Goal: Transaction & Acquisition: Purchase product/service

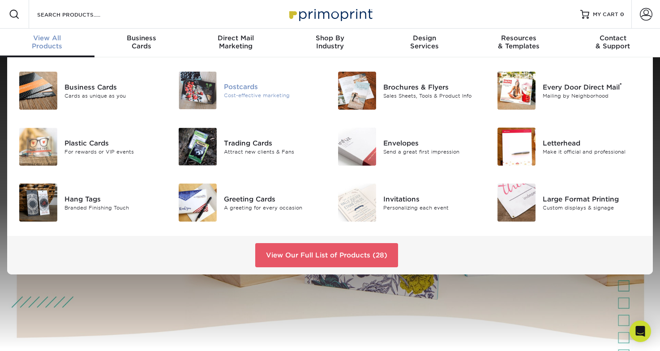
click at [243, 87] on div "Postcards" at bounding box center [273, 87] width 99 height 10
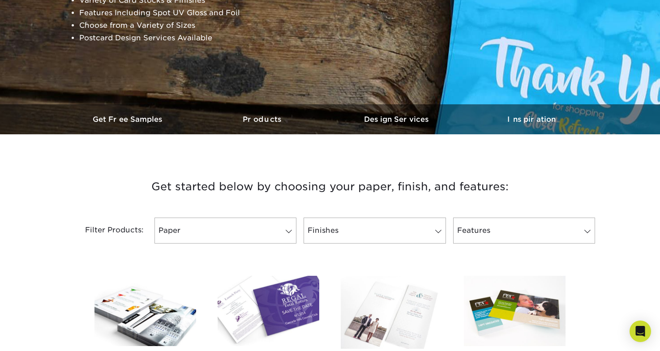
scroll to position [234, 0]
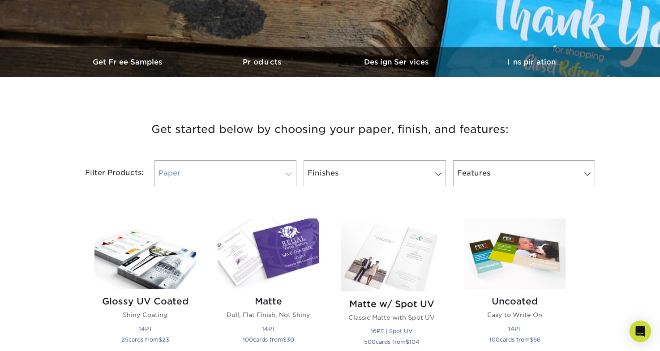
click at [241, 175] on link "Paper" at bounding box center [225, 173] width 142 height 26
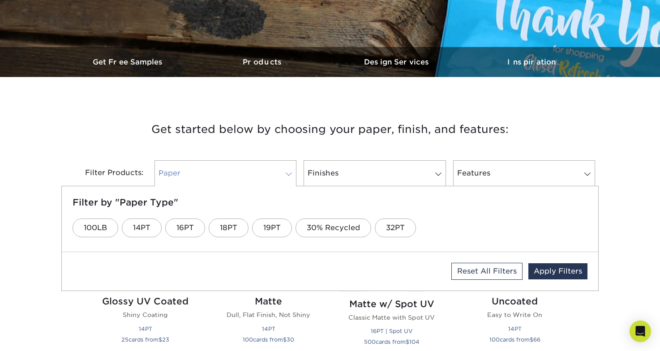
click at [244, 174] on link "Paper" at bounding box center [225, 173] width 142 height 26
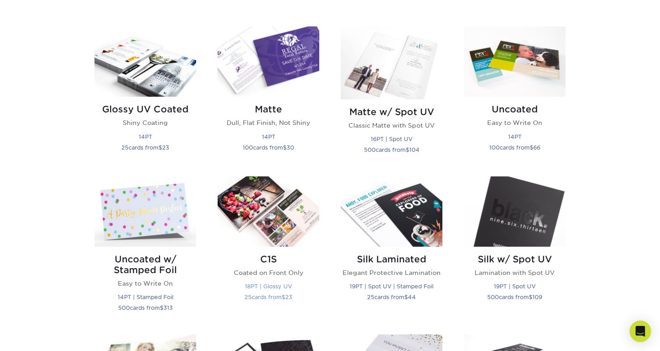
scroll to position [424, 0]
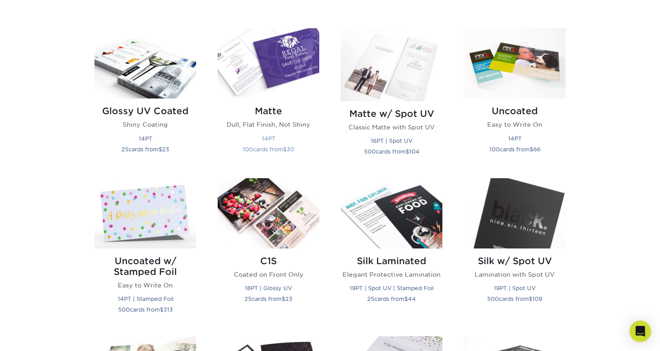
click at [273, 59] on img at bounding box center [269, 63] width 102 height 70
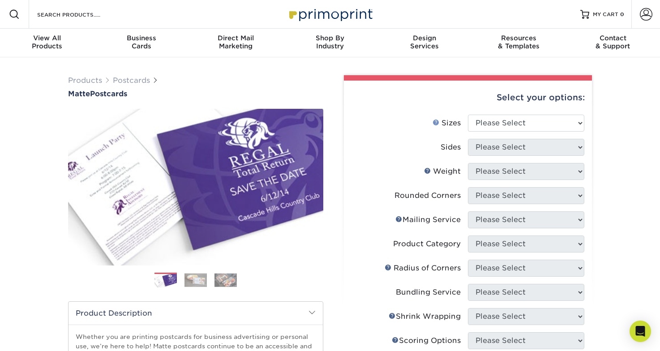
click at [436, 122] on link "Sizes Help" at bounding box center [435, 122] width 7 height 7
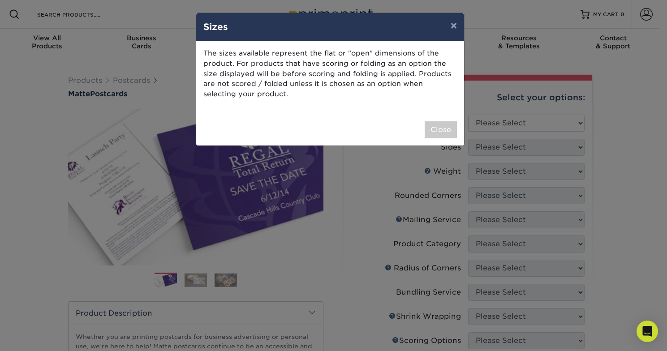
click at [438, 129] on button "Close" at bounding box center [440, 129] width 32 height 17
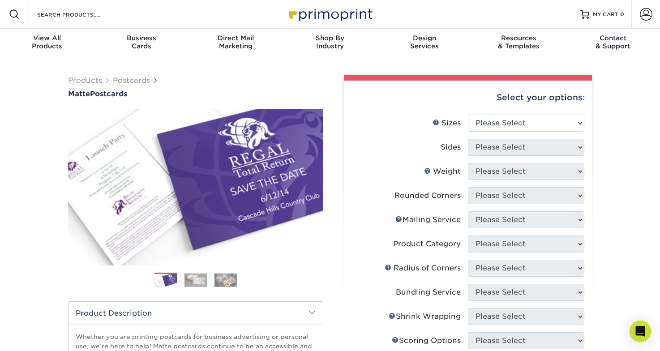
click at [498, 162] on li "Sides Please Select" at bounding box center [467, 151] width 233 height 24
select select "4.25x6.00"
select select "13abbda7-1d64-4f25-8bb2-c179b224825d"
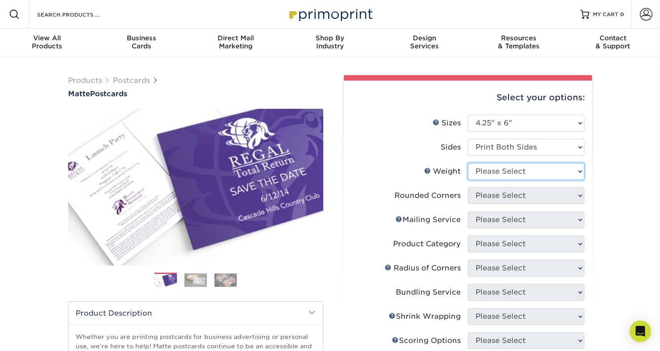
select select "16PT"
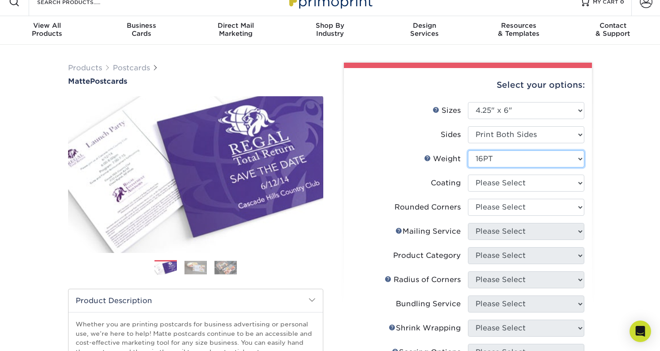
scroll to position [43, 0]
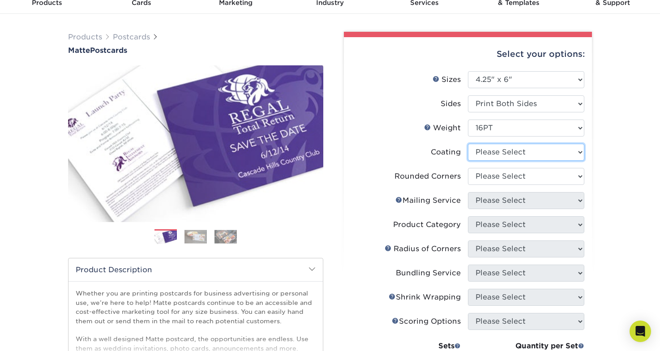
select select "121bb7b5-3b4d-429f-bd8d-bbf80e953313"
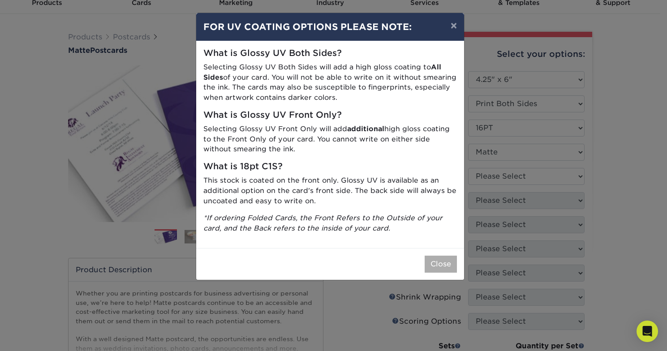
click at [446, 256] on button "Close" at bounding box center [440, 264] width 32 height 17
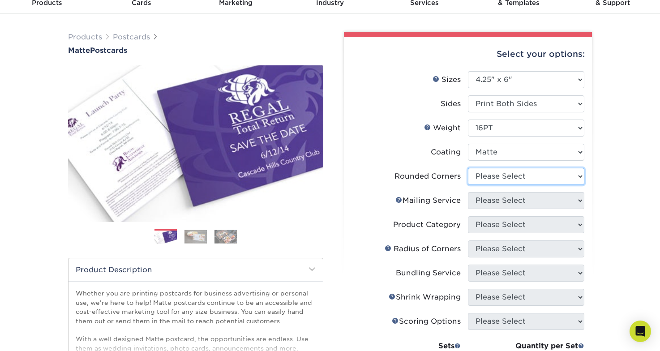
select select "0"
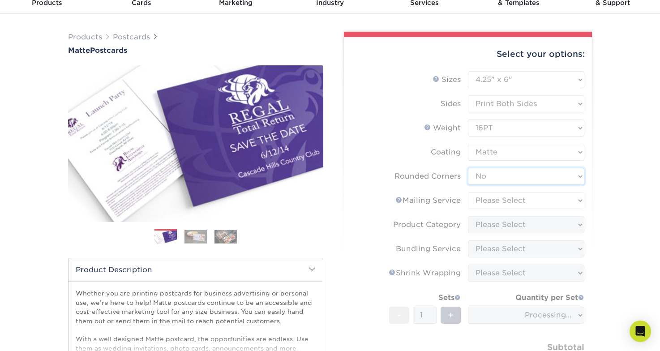
scroll to position [58, 0]
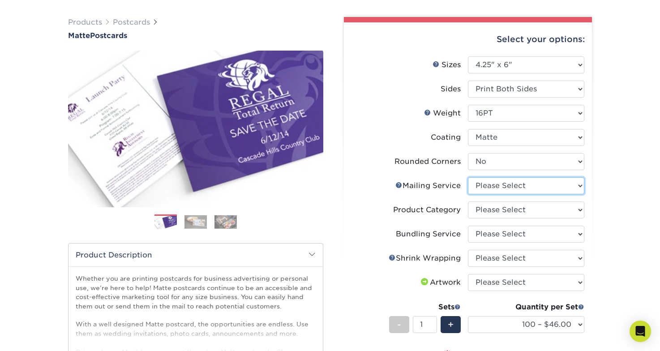
select select "d3cc0d54-e72f-41ce-80c5-e8486bf2cdb8"
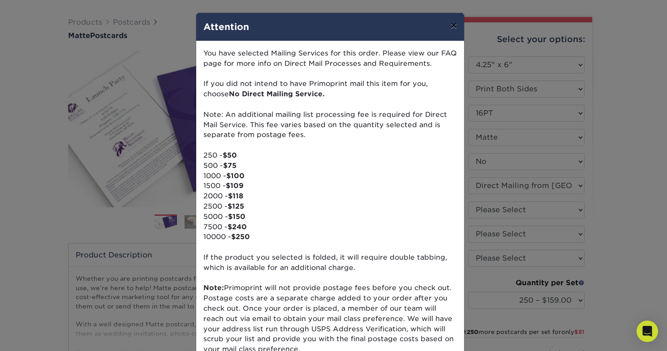
click at [449, 30] on button "×" at bounding box center [453, 25] width 21 height 25
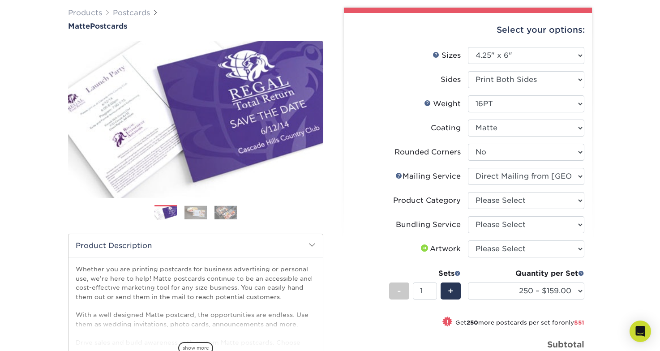
scroll to position [83, 0]
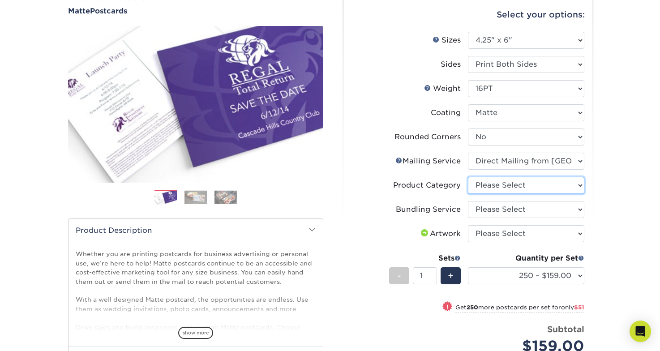
select select "9b7272e0-d6c8-4c3c-8e97-d3a1bcdab858"
select select "58689abb-25c0-461c-a4c3-a80b627d6649"
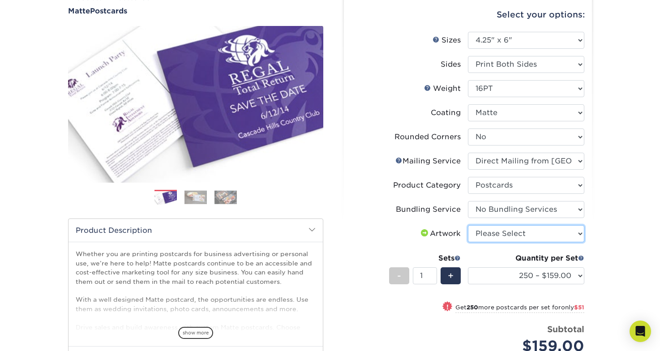
select select "upload"
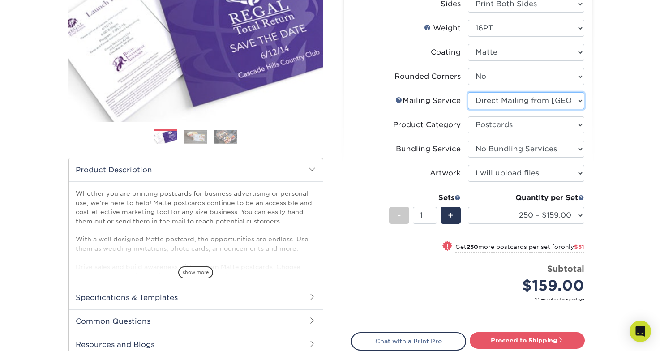
select select "3e5e9bdd-d78a-4c28-a41d-fe1407925ca6"
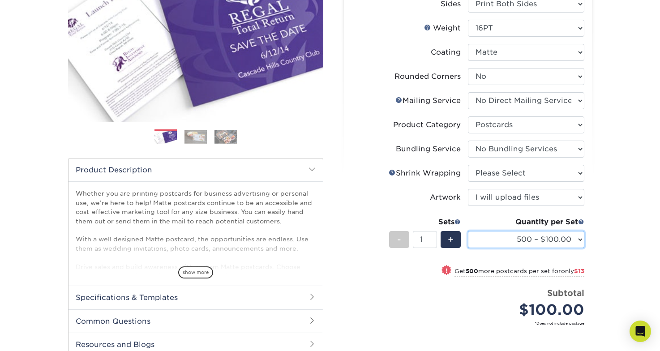
select select "1000 – $113.00"
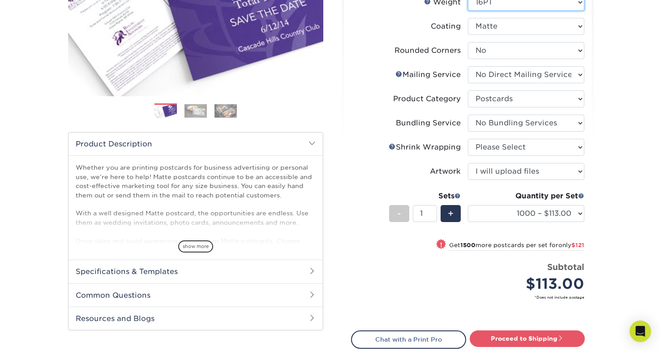
scroll to position [188, 0]
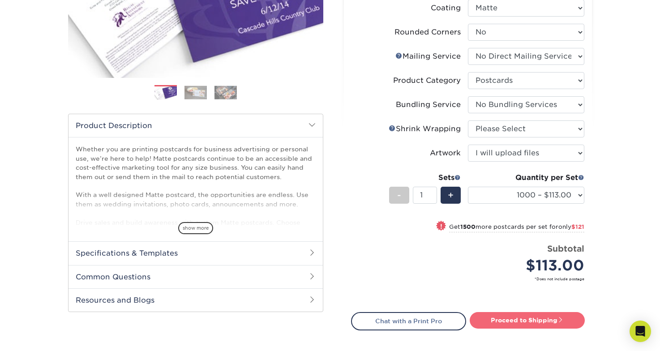
click at [534, 324] on link "Proceed to Shipping" at bounding box center [527, 320] width 115 height 16
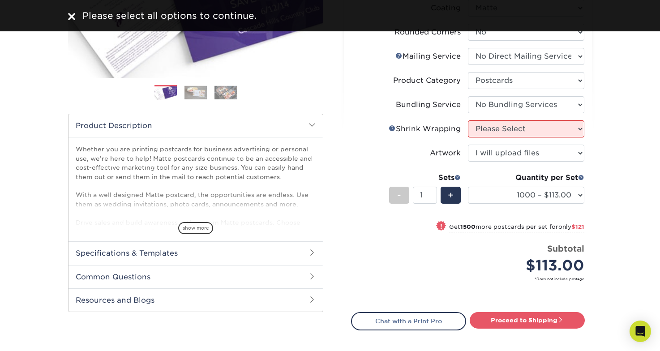
scroll to position [189, 0]
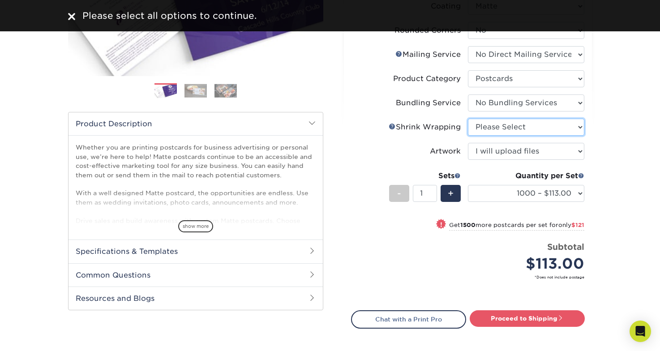
select select "c8749376-e7da-41d0-b3dc-647faf84d907"
click at [546, 318] on link "Proceed to Shipping" at bounding box center [527, 318] width 115 height 16
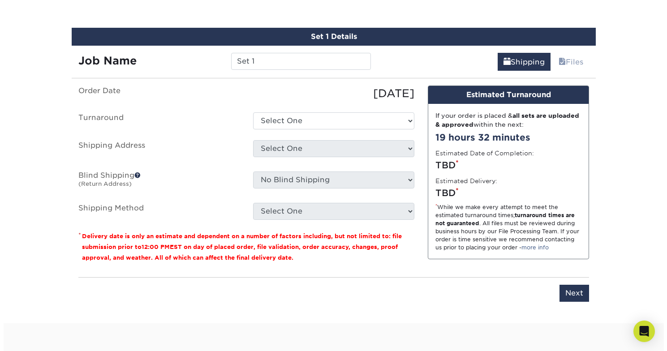
scroll to position [523, 0]
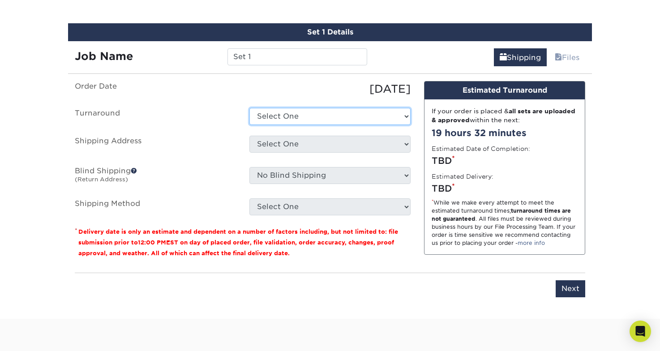
select select "07ff88ae-96a0-4adb-92f1-ba4dee0fe208"
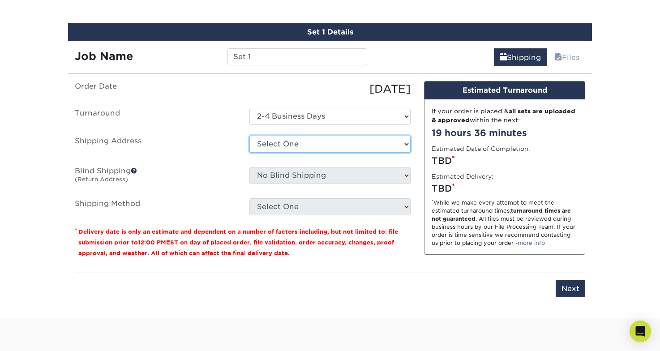
select select "newaddress"
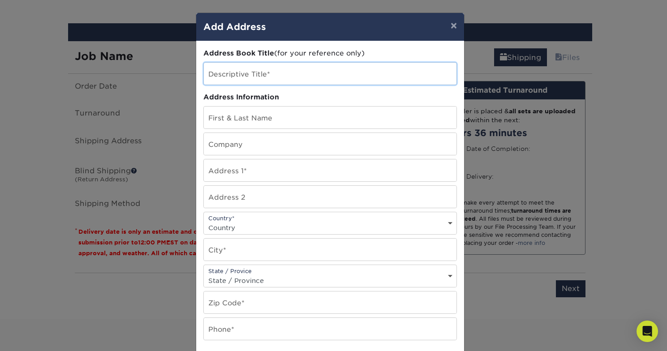
click at [286, 77] on input "text" at bounding box center [330, 74] width 252 height 22
type input "Greg"
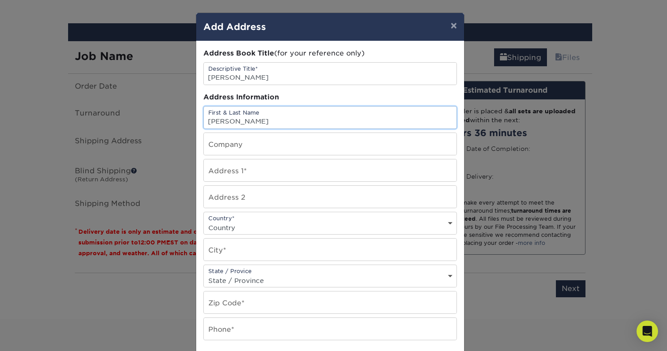
type input "Gregorio Barilla"
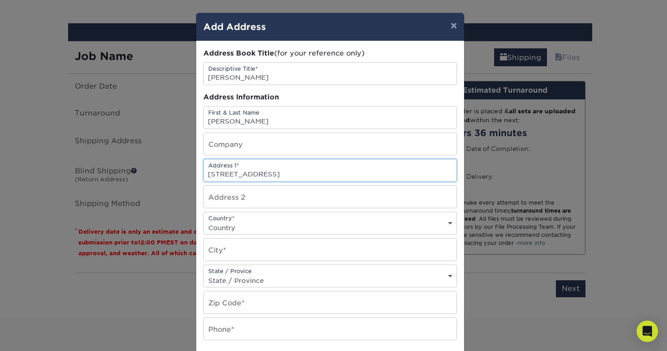
type input "27 west 72nd street"
type input "Apt. 1110"
select select "US"
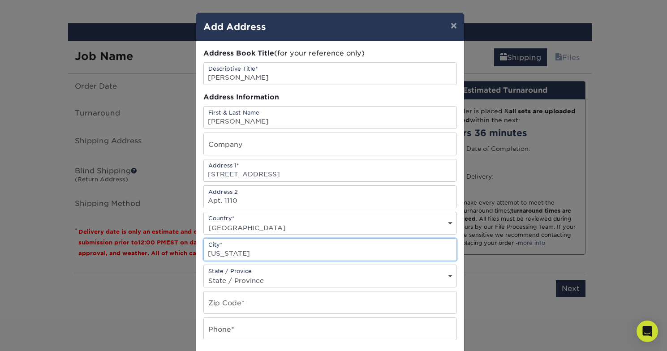
type input "New York"
select select "NY"
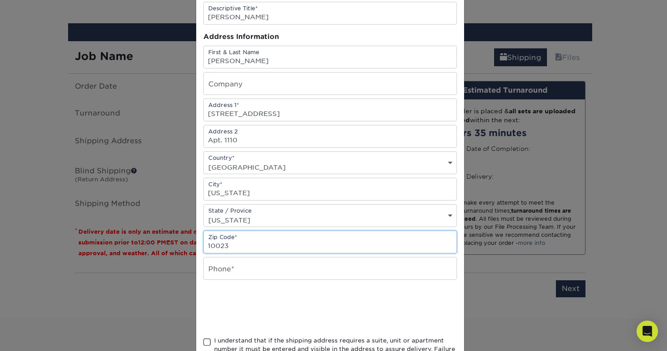
type input "10023"
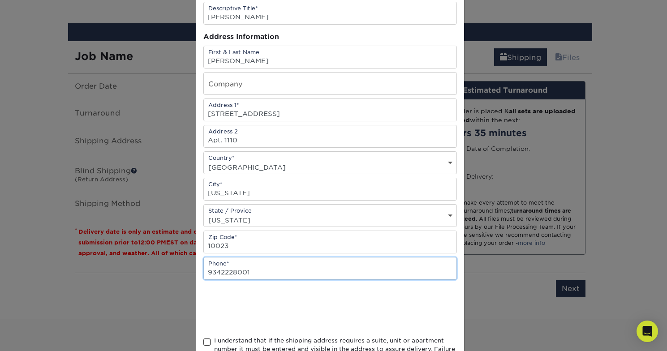
type input "9342228001"
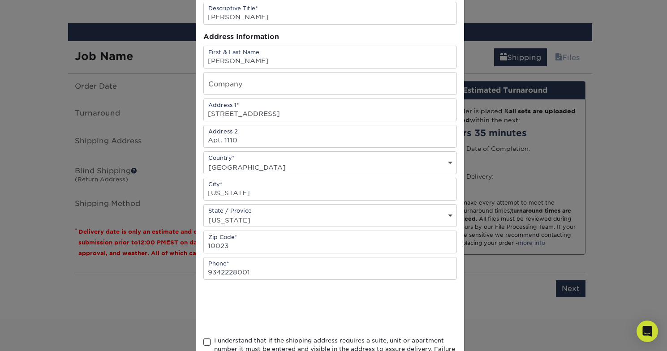
click at [427, 318] on div at bounding box center [329, 308] width 253 height 35
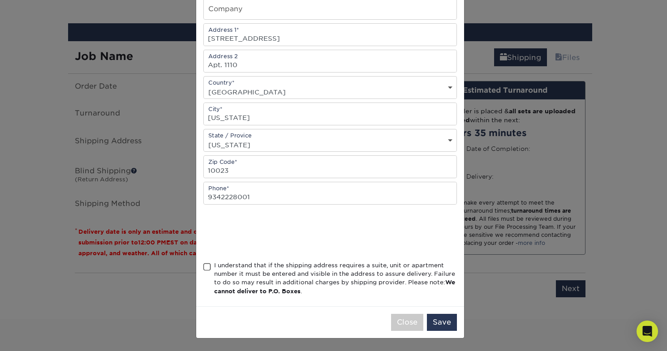
scroll to position [138, 0]
click at [205, 269] on span at bounding box center [207, 267] width 8 height 9
click at [0, 0] on input "I understand that if the shipping address requires a suite, unit or apartment n…" at bounding box center [0, 0] width 0 height 0
click at [447, 322] on button "Save" at bounding box center [442, 322] width 30 height 17
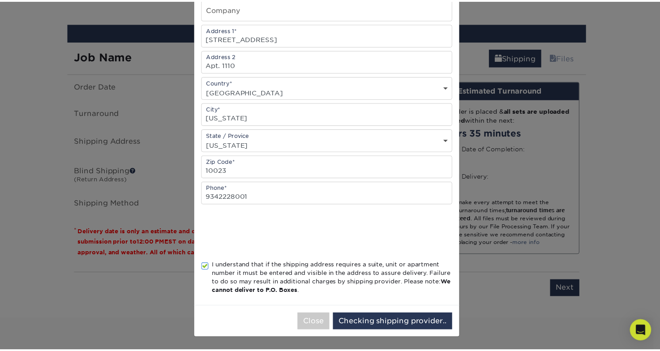
scroll to position [0, 0]
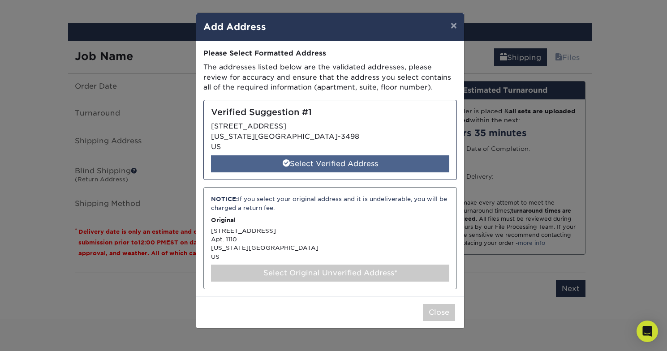
click at [356, 160] on div "Select Verified Address" at bounding box center [330, 163] width 238 height 17
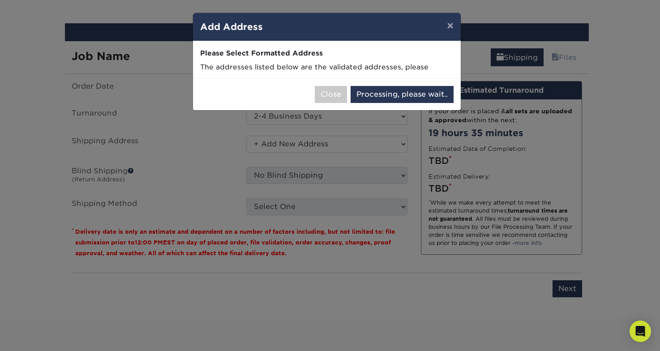
select select "286518"
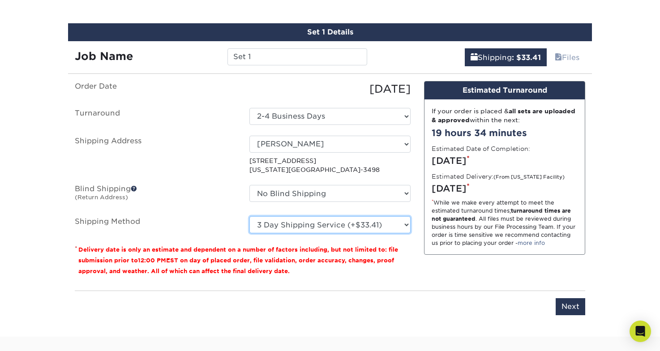
select select "03"
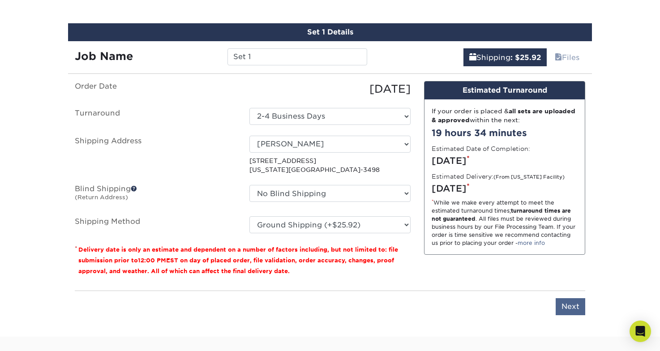
click at [577, 303] on input "Next" at bounding box center [570, 306] width 30 height 17
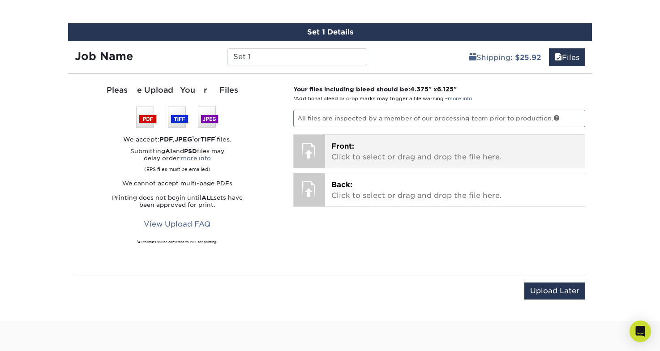
click at [420, 154] on p "Front: Click to select or drag and drop the file here." at bounding box center [455, 151] width 248 height 21
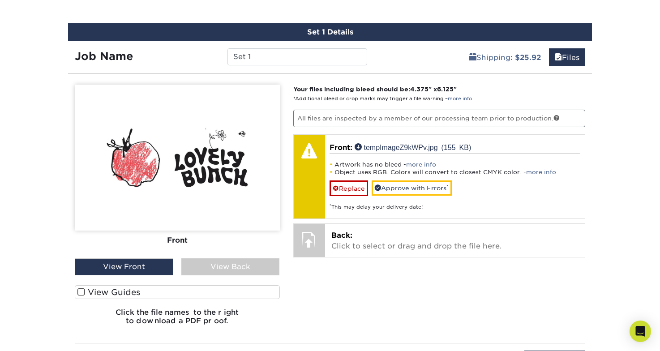
click at [239, 154] on img at bounding box center [177, 158] width 205 height 146
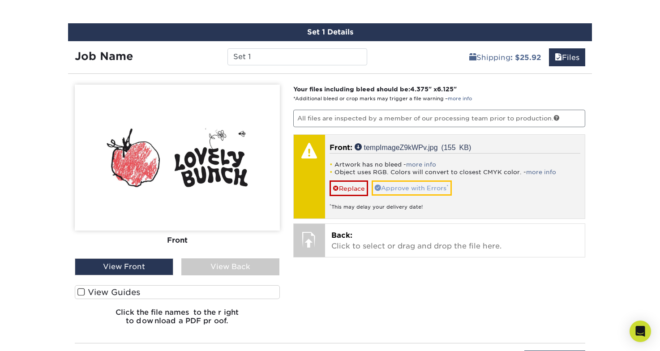
click at [425, 189] on link "Approve with Errors *" at bounding box center [412, 187] width 80 height 15
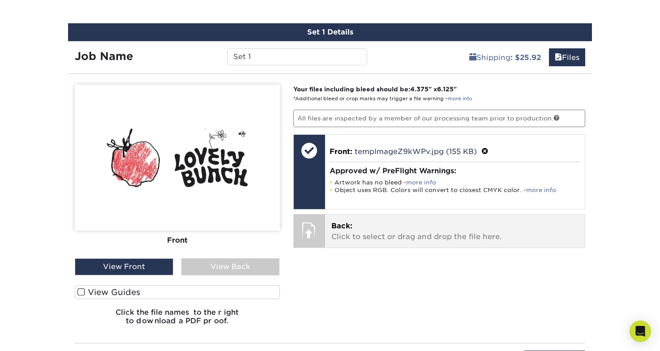
click at [431, 226] on p "Back: Click to select or drag and drop the file here." at bounding box center [455, 231] width 248 height 21
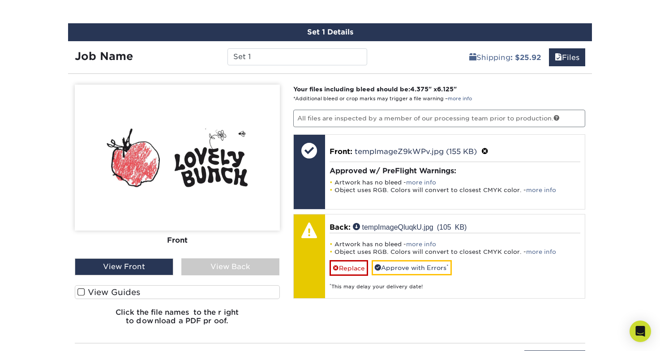
click at [247, 265] on div "View Back" at bounding box center [230, 266] width 98 height 17
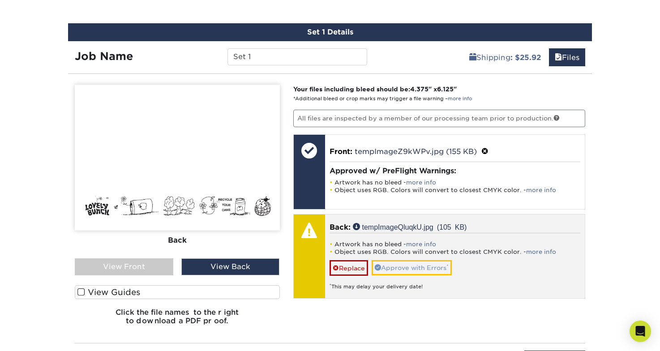
click at [417, 267] on link "Approve with Errors *" at bounding box center [412, 267] width 80 height 15
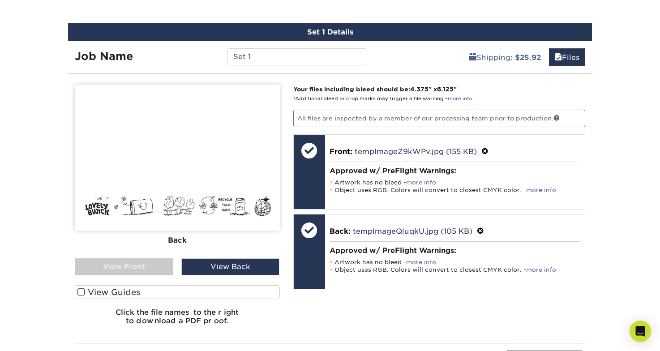
scroll to position [595, 0]
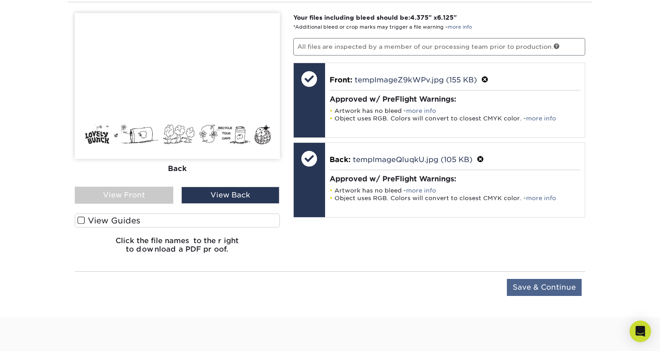
click at [566, 289] on input "Save & Continue" at bounding box center [544, 287] width 75 height 17
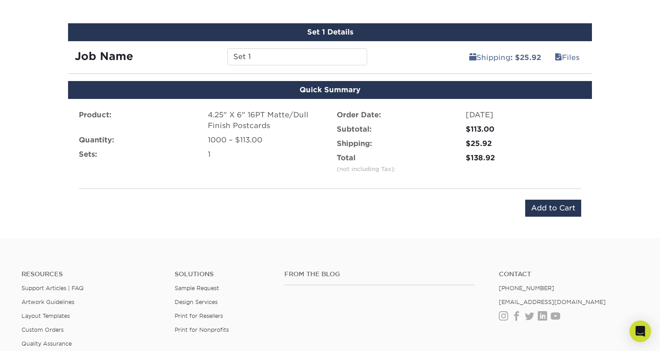
scroll to position [444, 0]
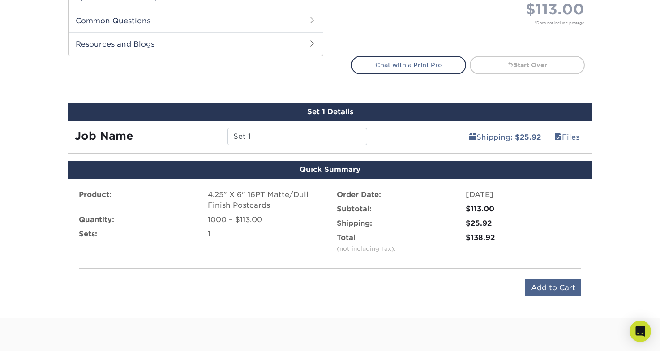
click at [560, 289] on input "Add to Cart" at bounding box center [553, 287] width 56 height 17
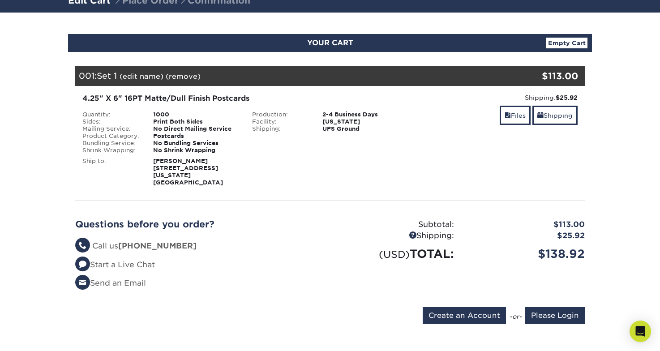
scroll to position [72, 0]
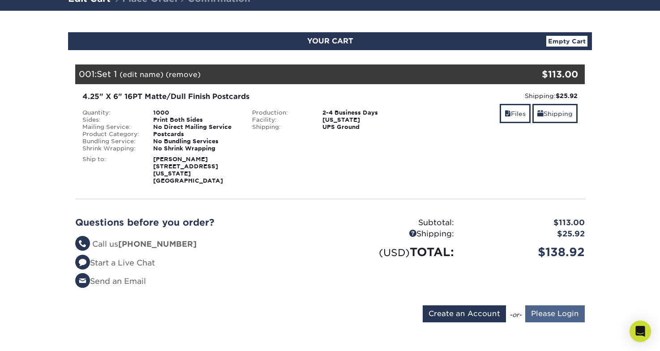
click at [553, 305] on input "Please Login" at bounding box center [555, 313] width 60 height 17
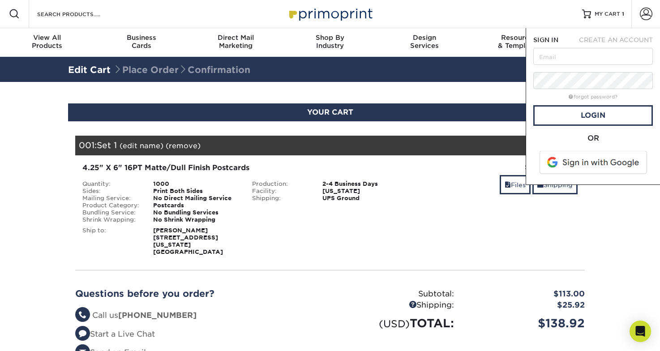
scroll to position [0, 0]
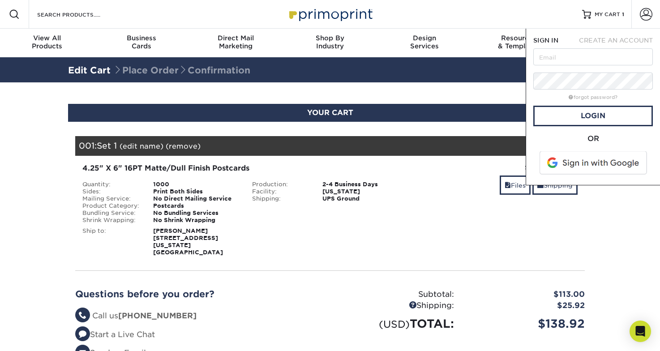
click at [612, 208] on section "YOUR CART Empty Cart Your Cart is Empty Account Login Create Account Contact Us…" at bounding box center [330, 254] width 660 height 344
